Goal: Transaction & Acquisition: Purchase product/service

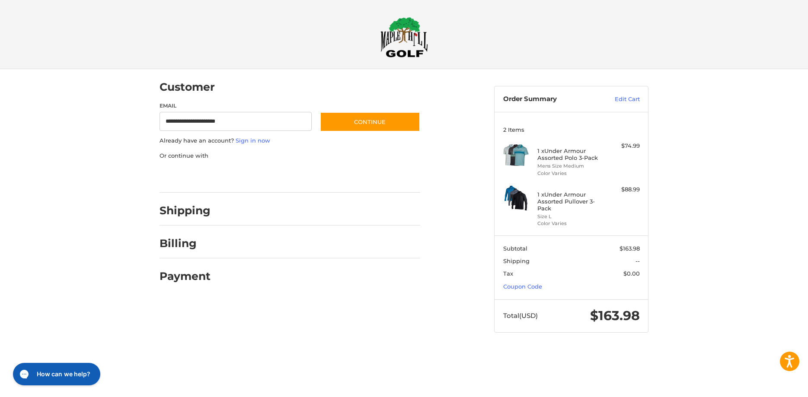
type input "**********"
click at [384, 134] on div "**********" at bounding box center [290, 119] width 261 height 35
click at [385, 129] on button "Continue" at bounding box center [370, 122] width 100 height 20
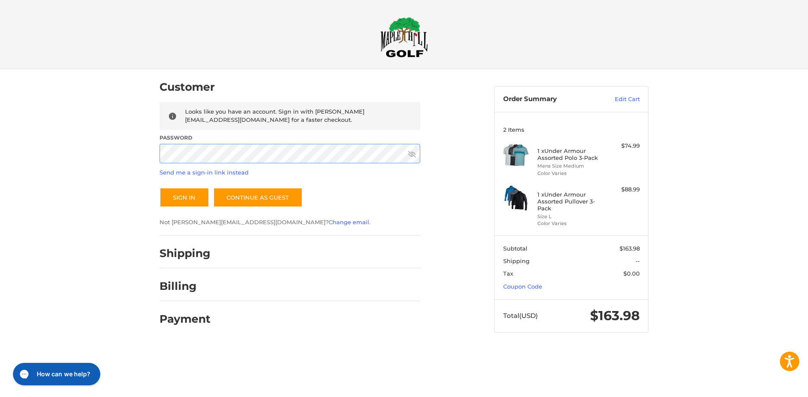
click at [160, 188] on button "Sign In" at bounding box center [185, 198] width 50 height 20
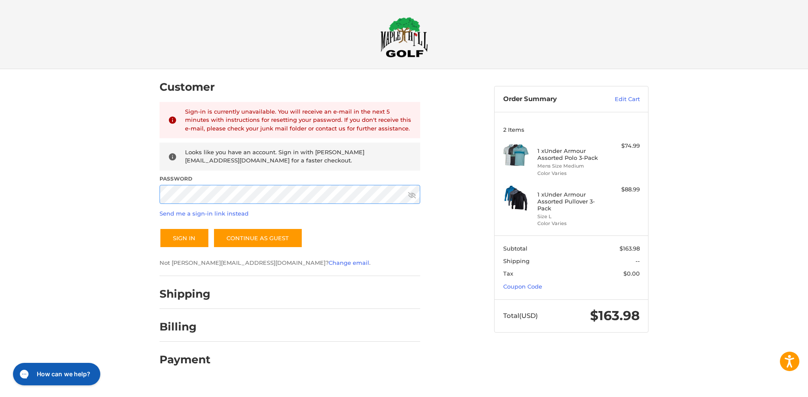
click at [160, 228] on button "Sign In" at bounding box center [185, 238] width 50 height 20
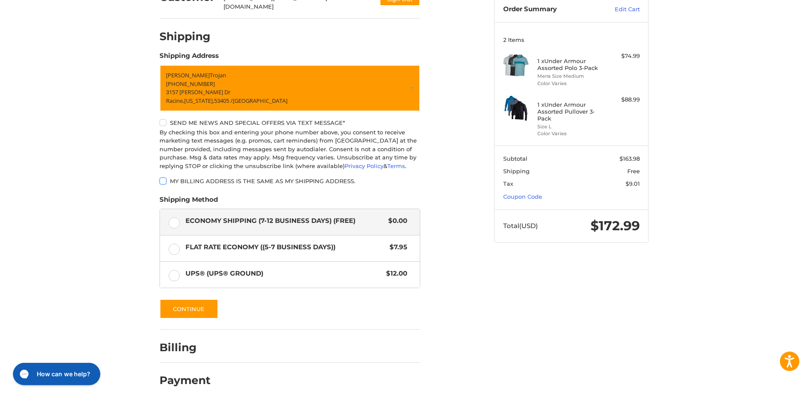
scroll to position [93, 0]
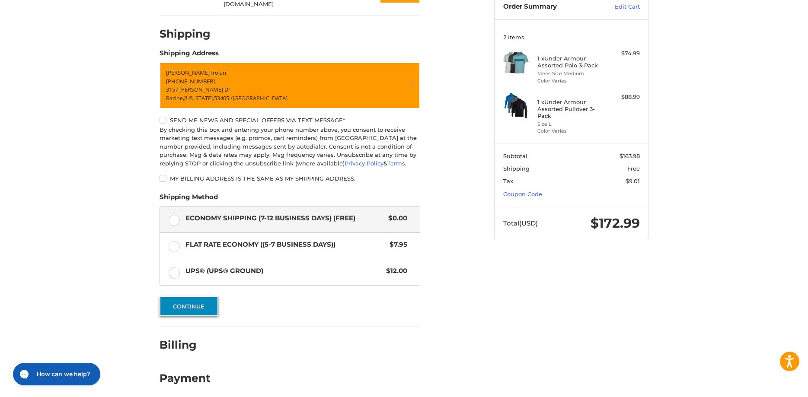
click at [181, 300] on button "Continue" at bounding box center [189, 307] width 59 height 20
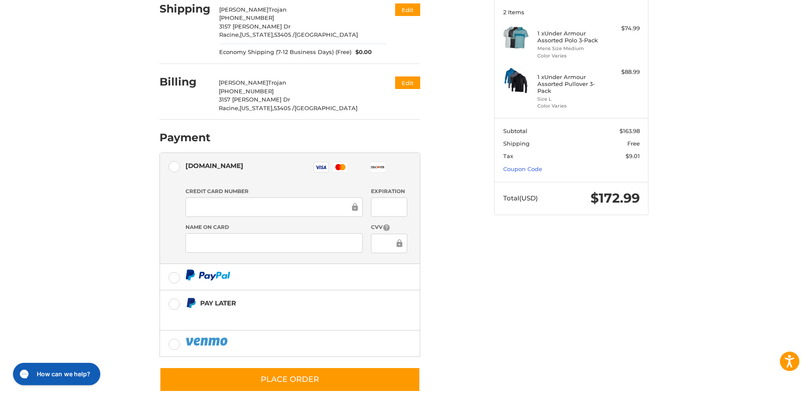
scroll to position [127, 0]
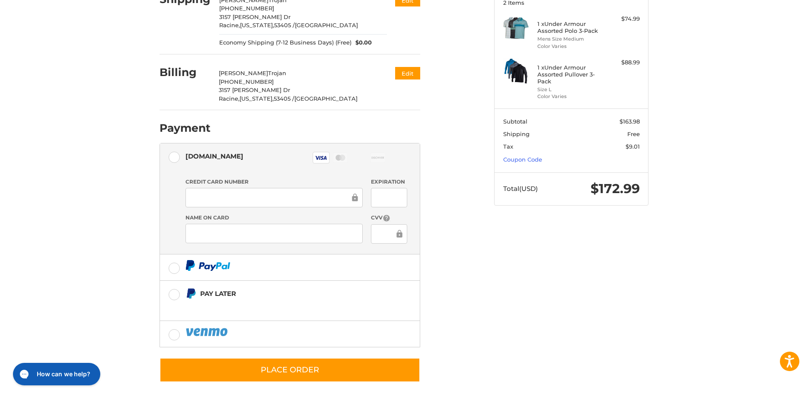
click at [283, 353] on form "Payment Methods [DOMAIN_NAME] [DOMAIN_NAME] Visa Master Amex Discover Diners Cl…" at bounding box center [290, 263] width 261 height 240
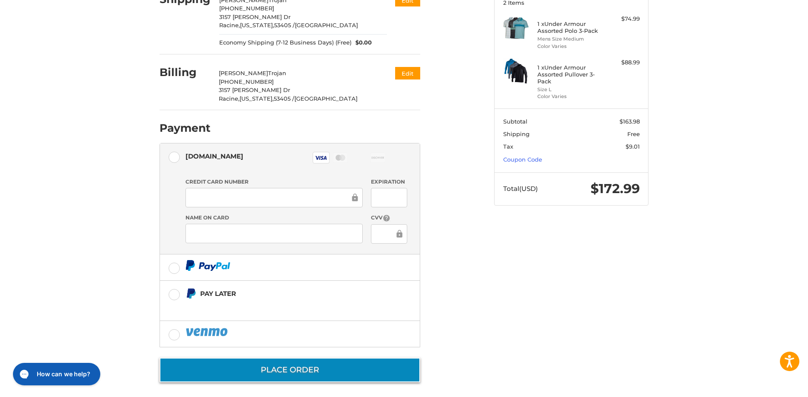
click at [291, 362] on button "Place Order" at bounding box center [290, 370] width 261 height 25
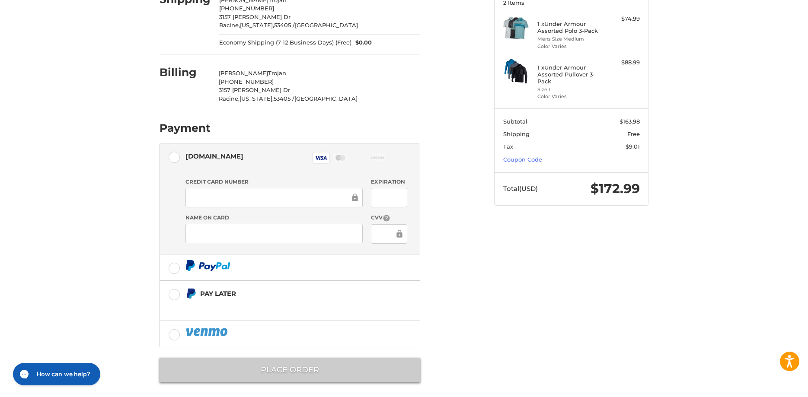
scroll to position [0, 0]
